Goal: Find specific page/section: Find specific page/section

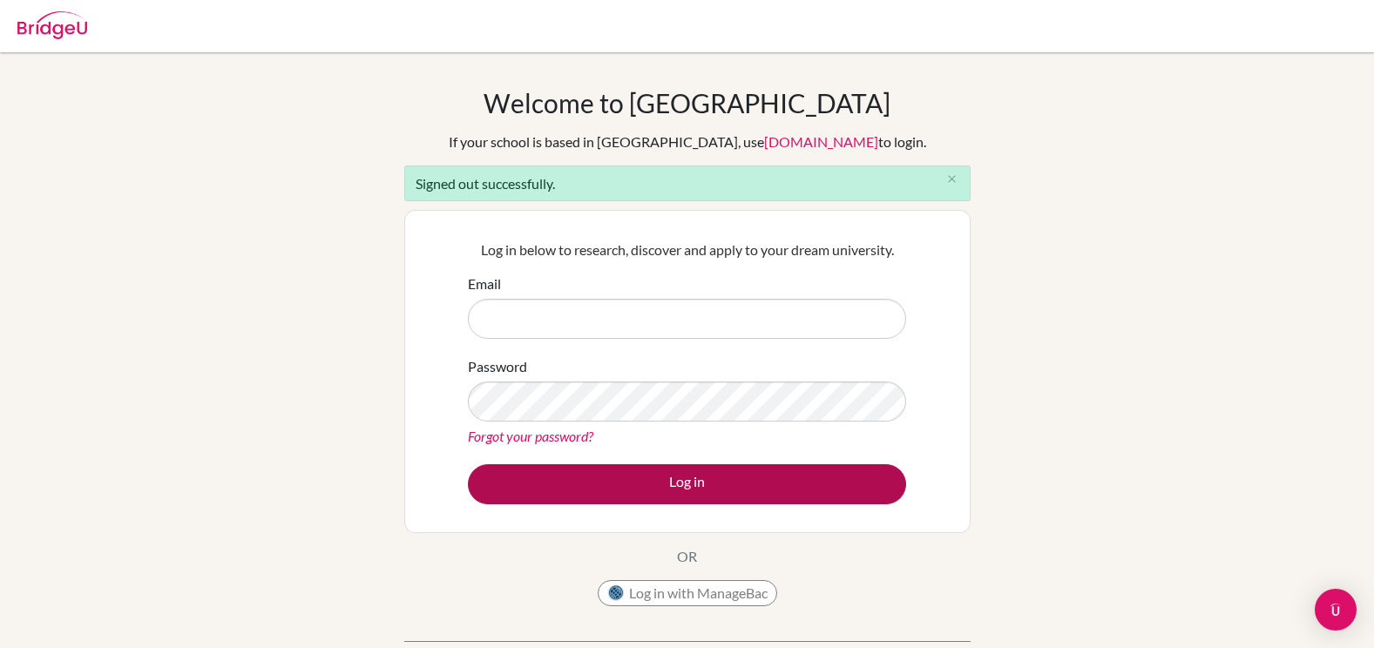
type input "[EMAIL_ADDRESS][DOMAIN_NAME]"
click at [571, 483] on button "Log in" at bounding box center [687, 484] width 438 height 40
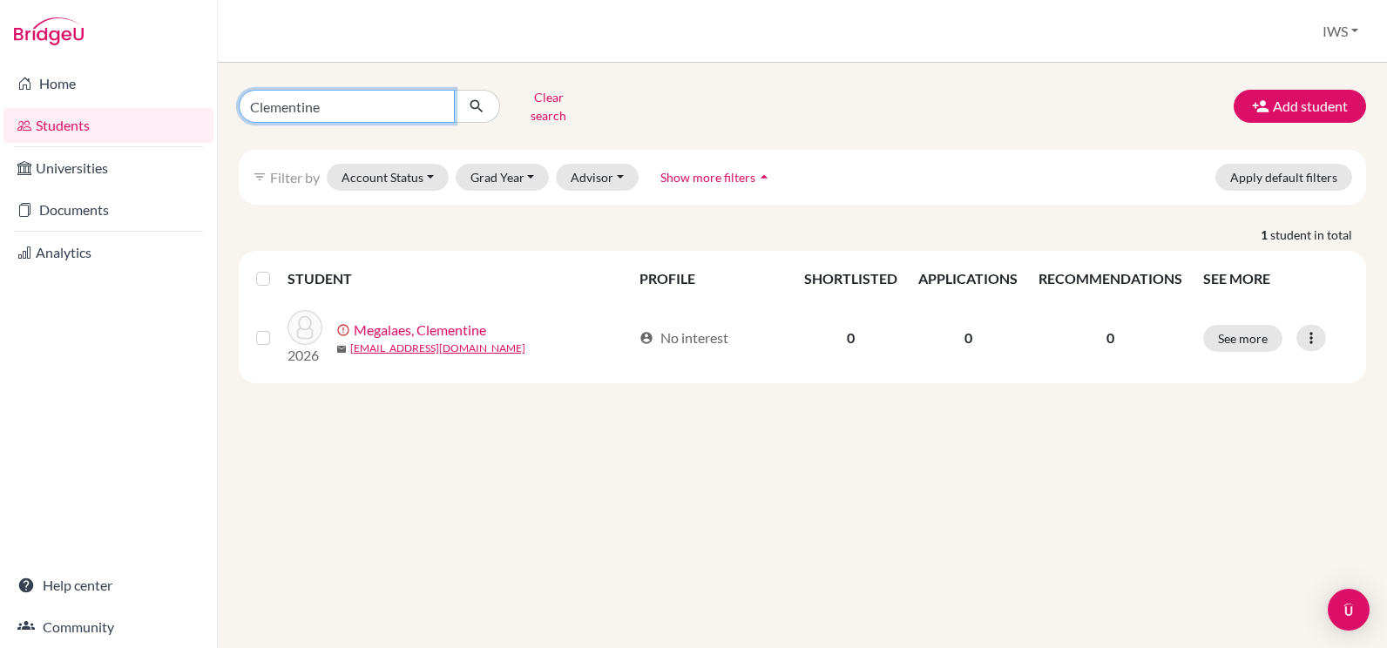
click at [350, 104] on input "Clementine" at bounding box center [347, 106] width 216 height 33
type input "C"
type input "abbie"
click button "submit" at bounding box center [477, 106] width 46 height 33
